Goal: Ask a question

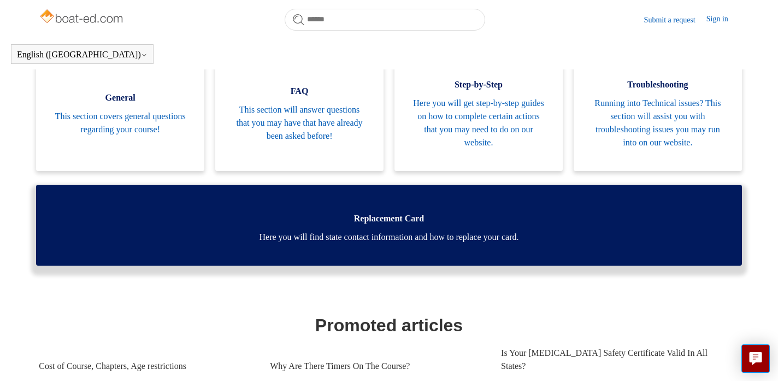
scroll to position [234, 0]
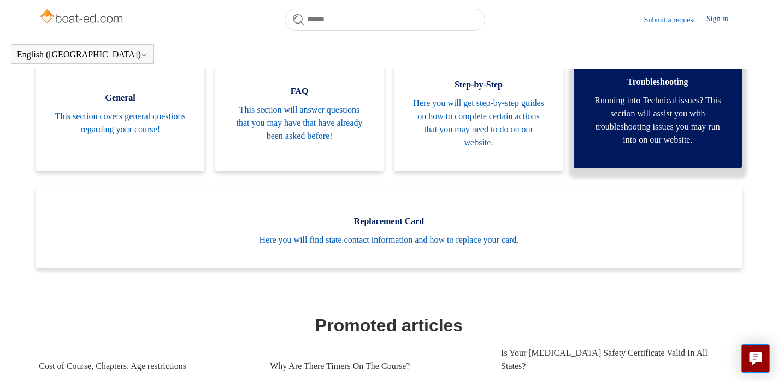
click at [594, 157] on link "Troubleshooting Running into Technical issues? This section will assist you wit…" at bounding box center [657, 108] width 168 height 120
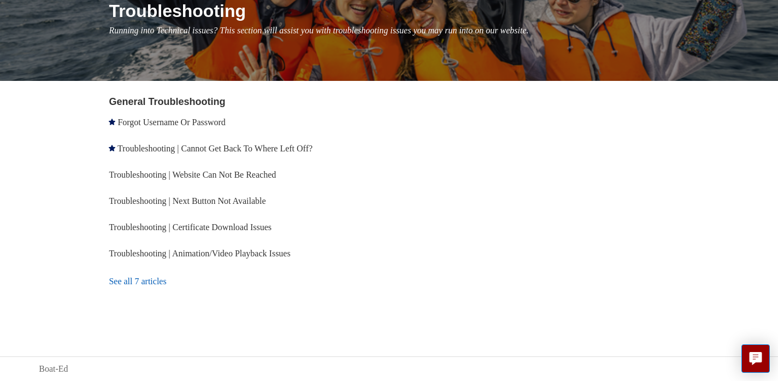
scroll to position [145, 0]
click at [142, 280] on link "See all 7 articles" at bounding box center [250, 280] width 283 height 29
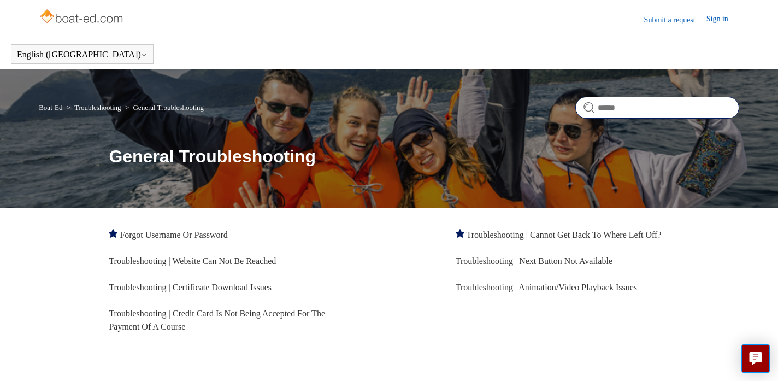
click at [603, 114] on input "Search" at bounding box center [657, 108] width 164 height 22
type input "*********"
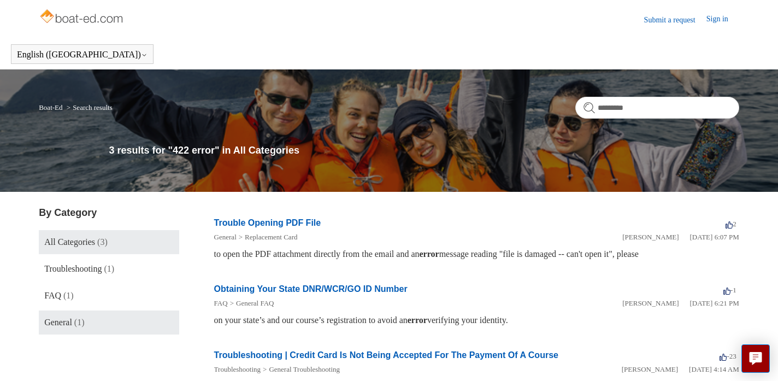
click at [120, 311] on link "General (1)" at bounding box center [109, 322] width 140 height 24
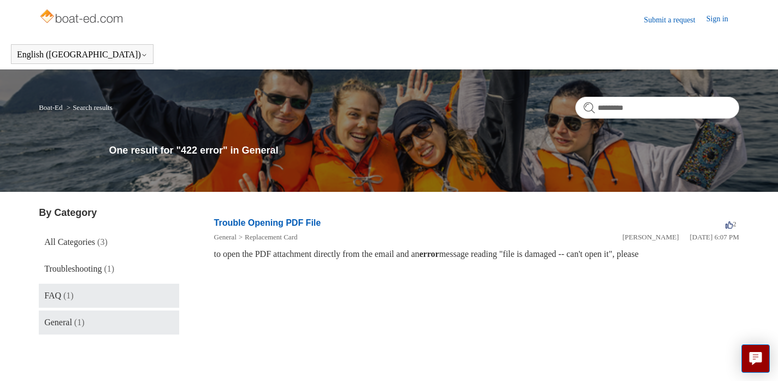
click at [108, 295] on link "FAQ (1)" at bounding box center [109, 295] width 140 height 24
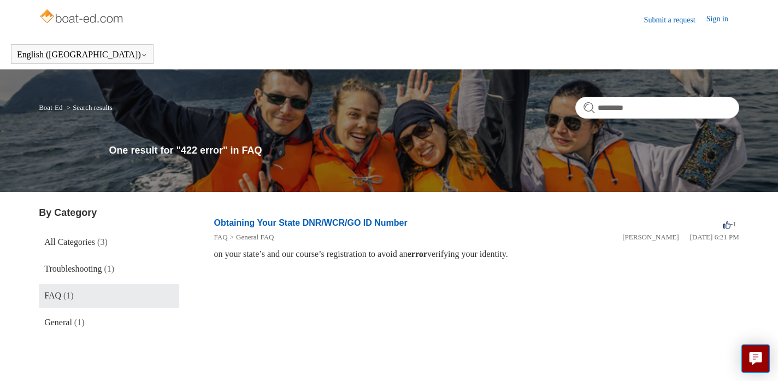
click at [51, 102] on ol "Boat-Ed Search results" at bounding box center [75, 106] width 73 height 13
click at [51, 108] on link "Boat-Ed" at bounding box center [50, 107] width 23 height 8
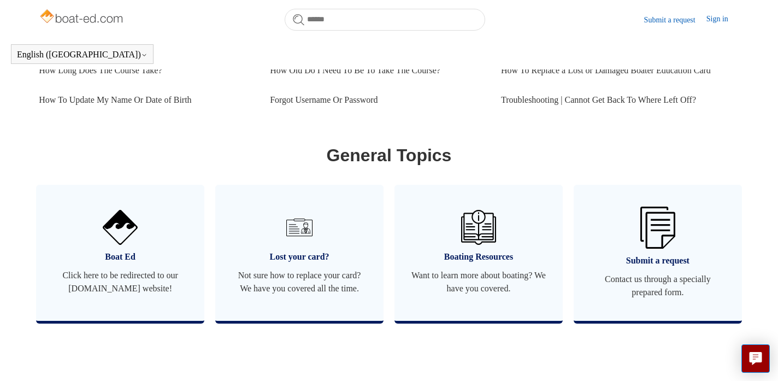
scroll to position [646, 0]
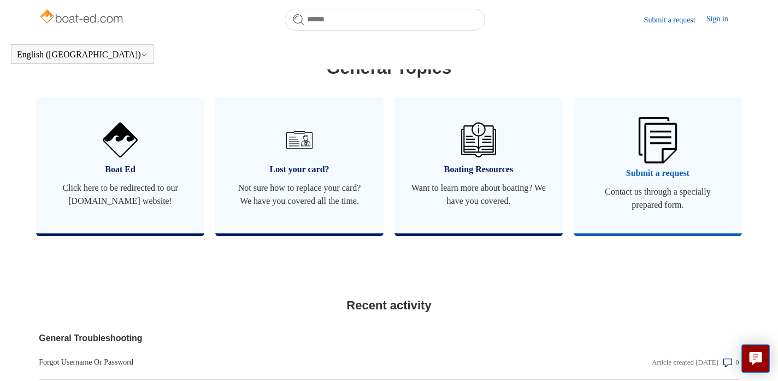
click at [642, 143] on img at bounding box center [657, 140] width 38 height 46
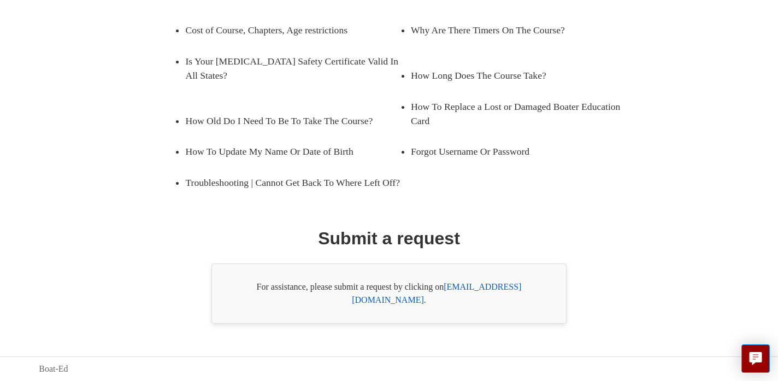
scroll to position [208, 0]
click at [468, 305] on div "For assistance, please submit a request by clicking on [EMAIL_ADDRESS][DOMAIN_N…" at bounding box center [388, 293] width 355 height 60
click at [467, 300] on link "[EMAIL_ADDRESS][DOMAIN_NAME]" at bounding box center [436, 293] width 169 height 22
